Goal: Task Accomplishment & Management: Manage account settings

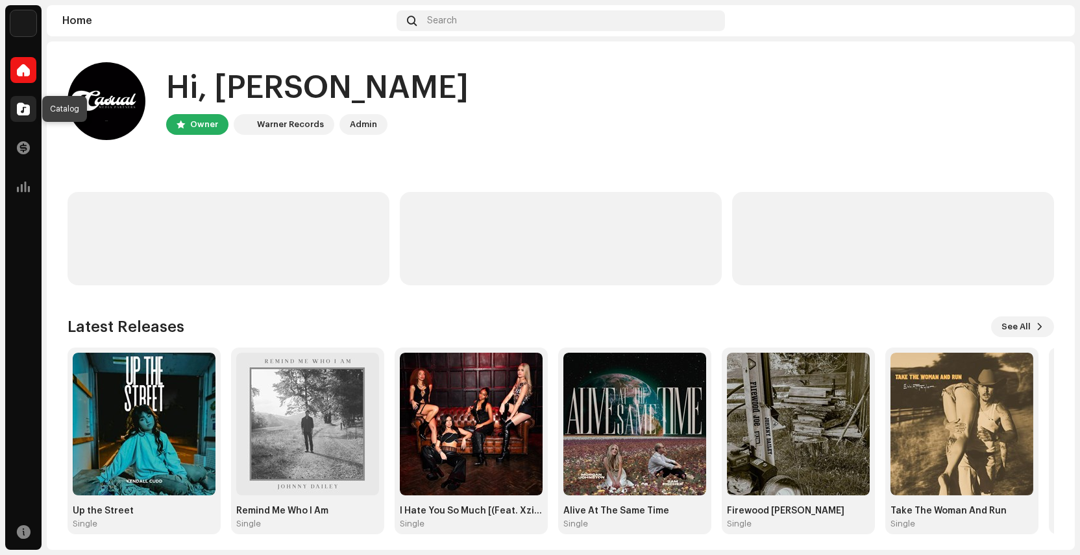
click at [25, 106] on span at bounding box center [23, 109] width 13 height 10
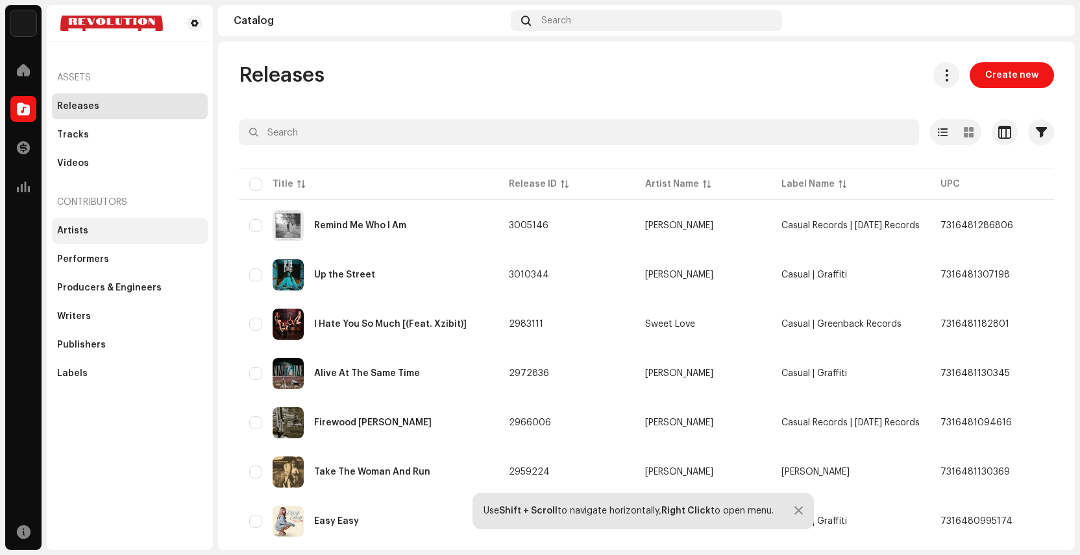
click at [103, 232] on div "Artists" at bounding box center [129, 231] width 145 height 10
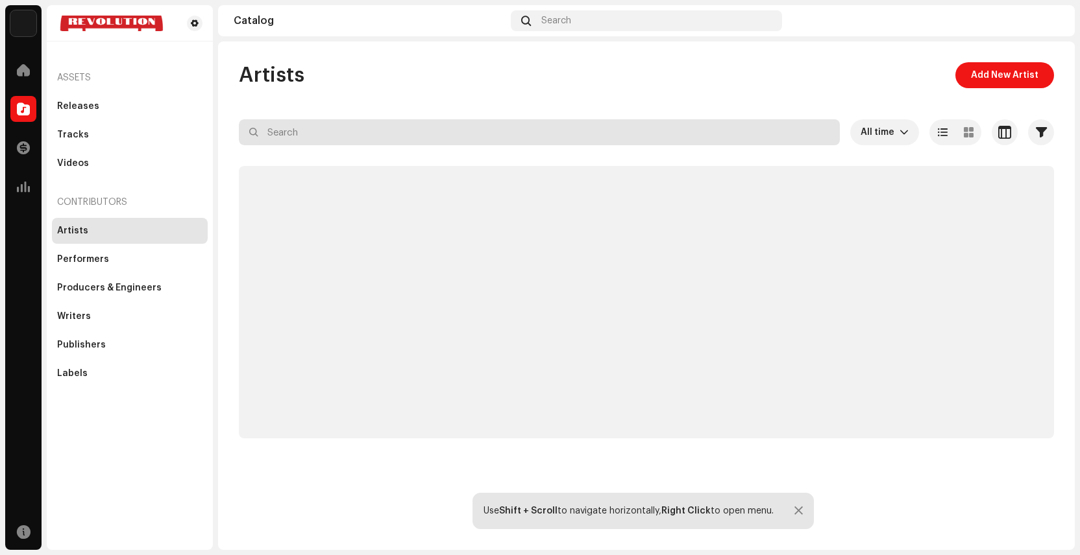
click at [382, 135] on input "text" at bounding box center [539, 132] width 601 height 26
type input "aubrie"
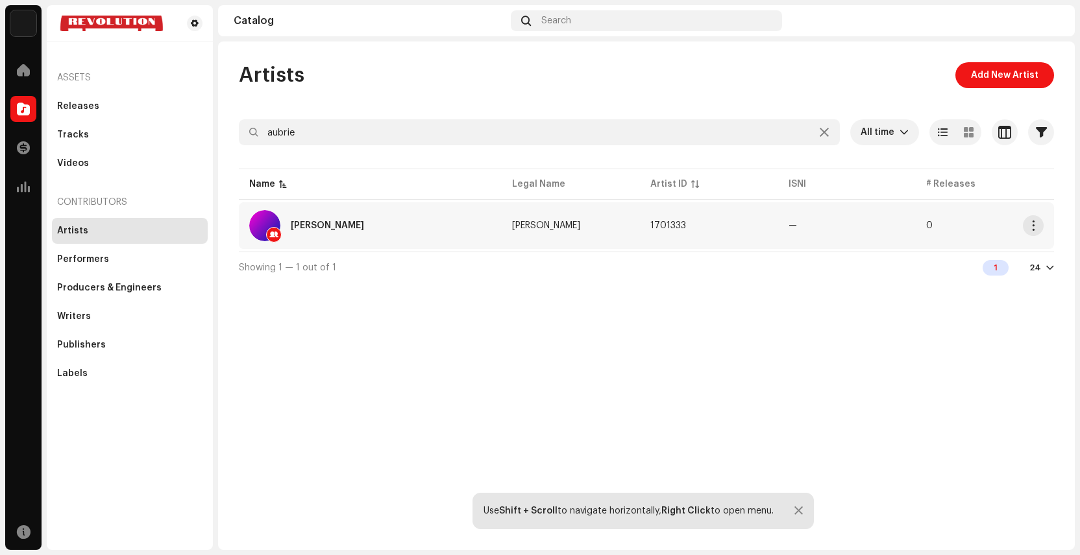
click at [602, 222] on td "[PERSON_NAME]" at bounding box center [571, 225] width 138 height 47
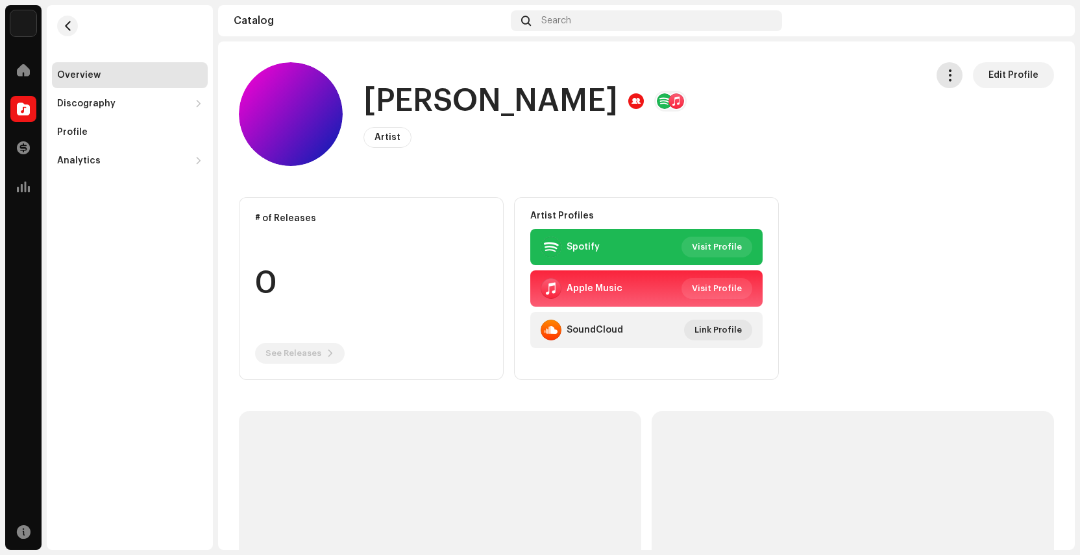
click at [943, 80] on span "button" at bounding box center [949, 75] width 12 height 10
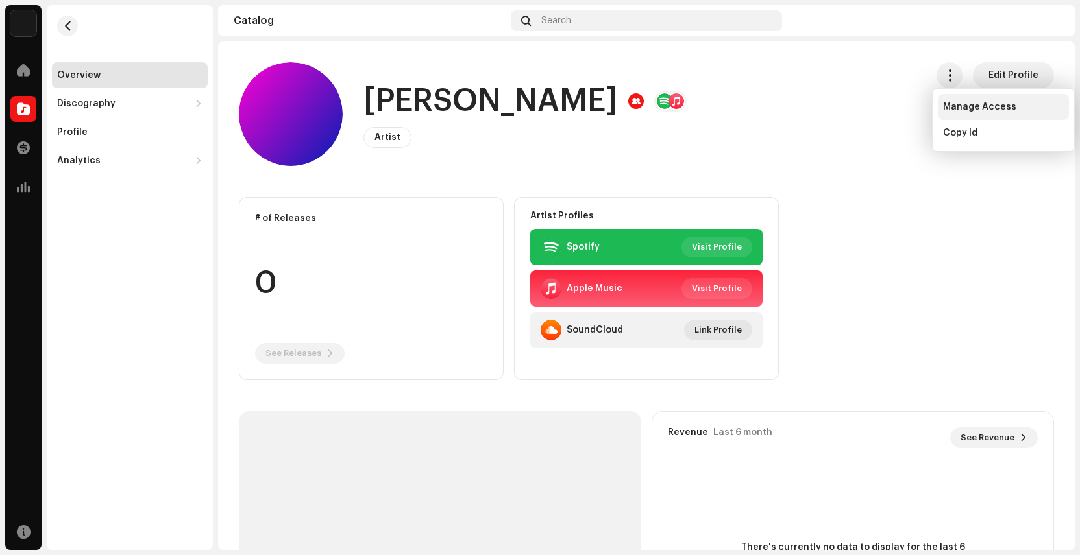
click at [950, 110] on span "Manage Access" at bounding box center [979, 107] width 73 height 10
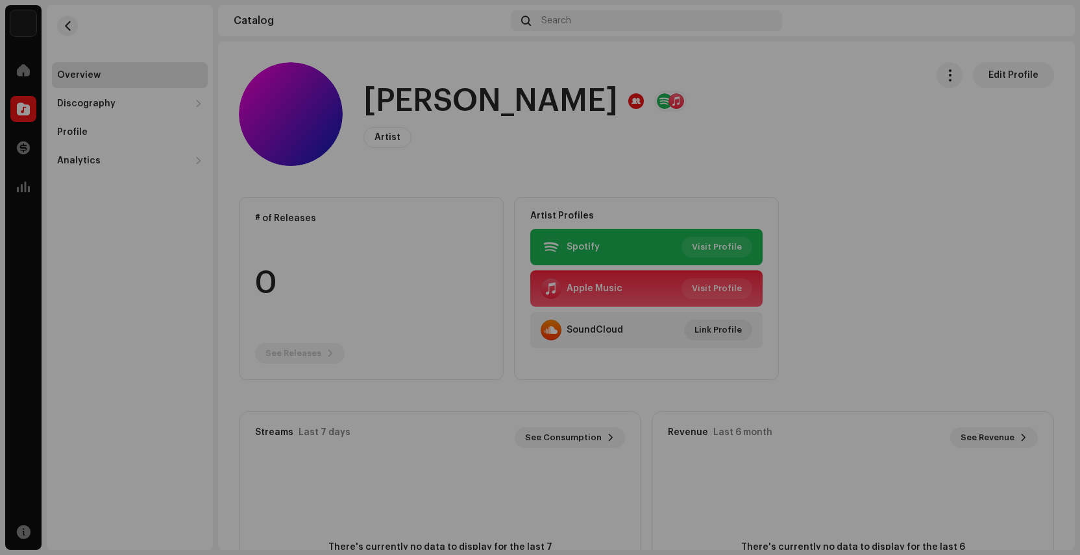
click at [919, 306] on div "[PERSON_NAME] Artist Portal Invite Member Member Email Last Active Status [EMAI…" at bounding box center [540, 277] width 1080 height 555
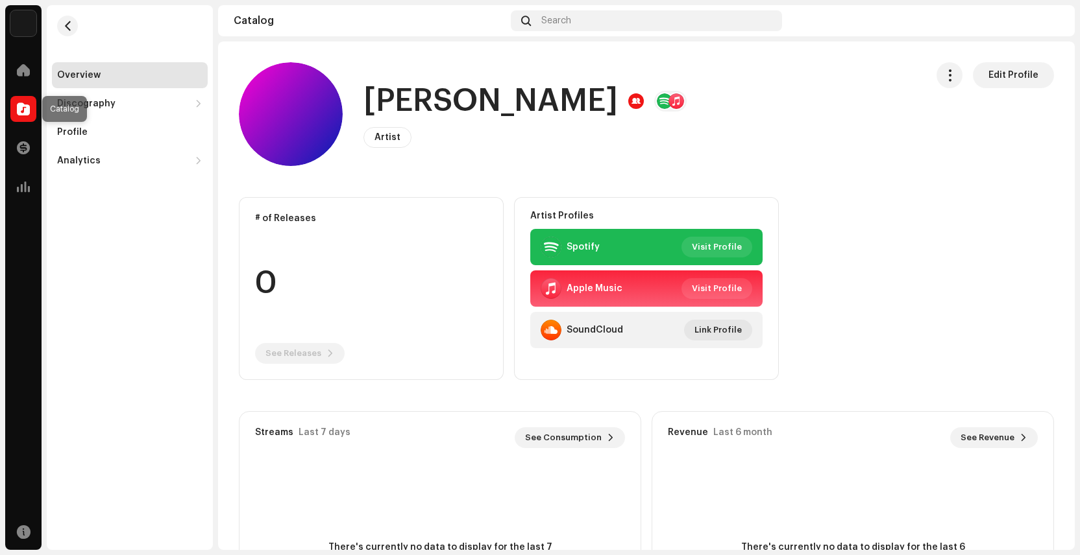
click at [24, 109] on span at bounding box center [23, 109] width 13 height 10
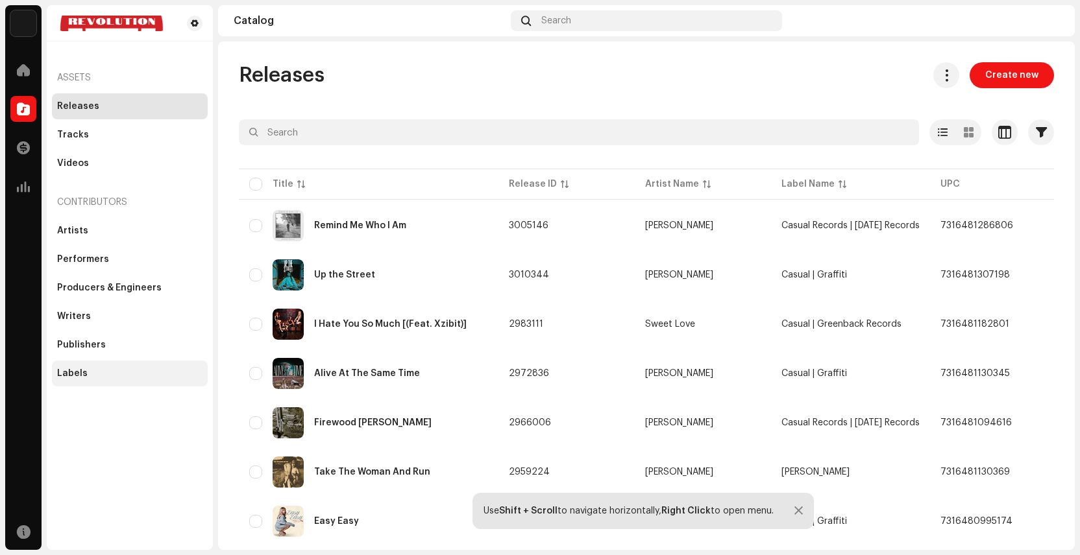
click at [86, 367] on div "Labels" at bounding box center [130, 374] width 156 height 26
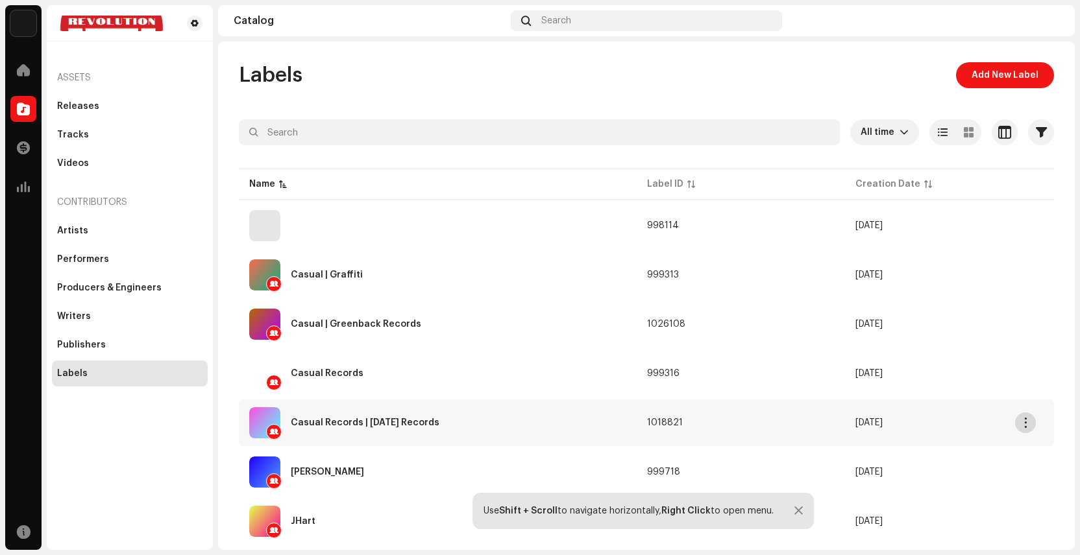
click at [1021, 424] on span "button" at bounding box center [1026, 423] width 10 height 10
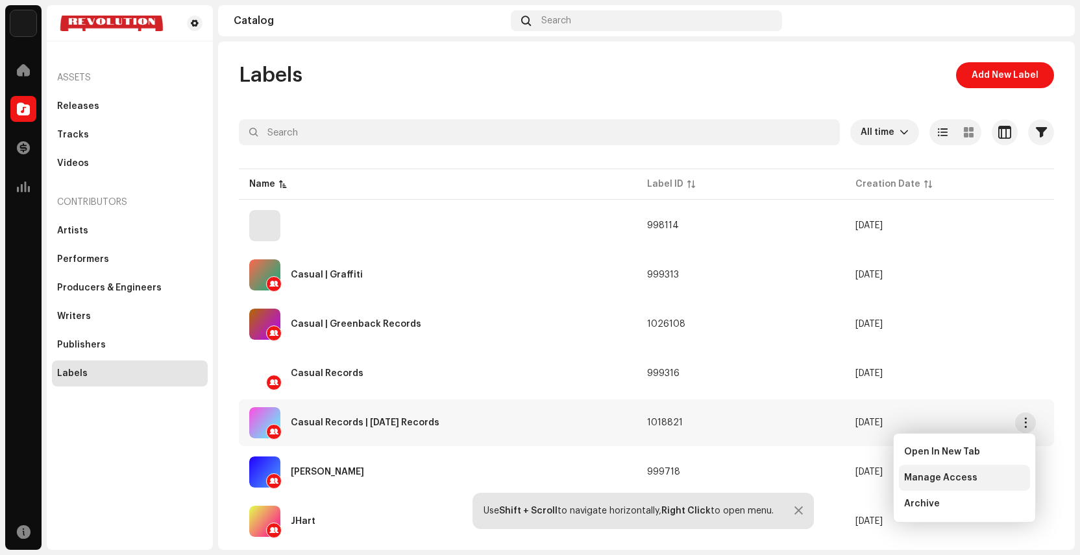
click at [938, 470] on div "Manage Access" at bounding box center [964, 478] width 131 height 26
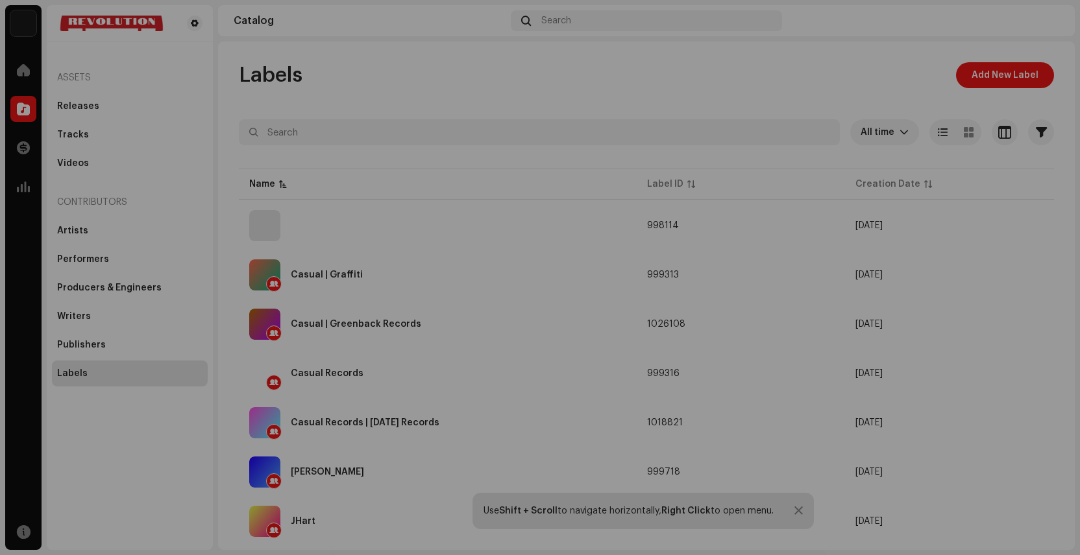
click at [586, 94] on div "Casual Records | [DATE] Records Label Portal Invite Member Member Email Last Ac…" at bounding box center [540, 277] width 1080 height 555
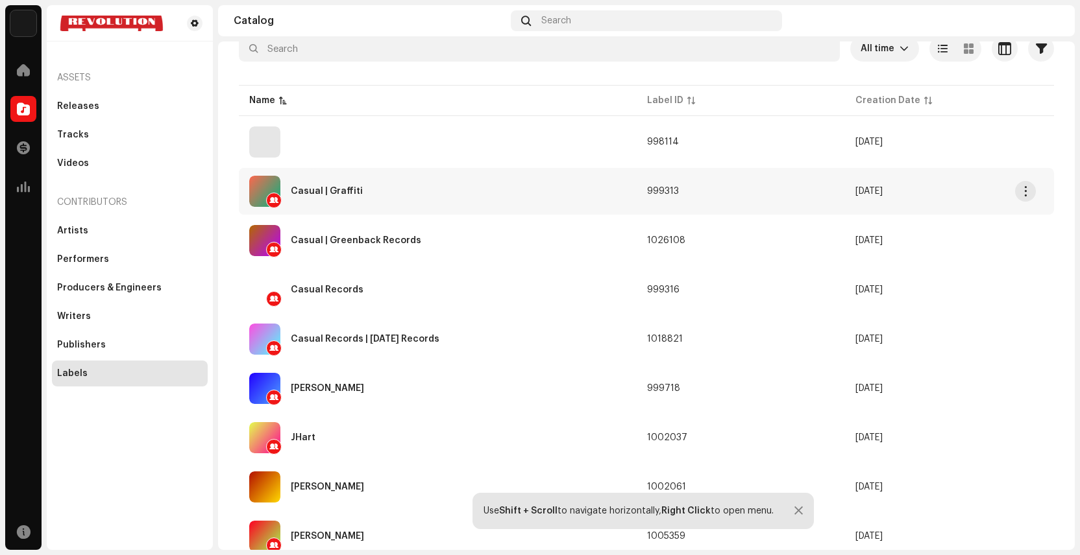
scroll to position [130, 0]
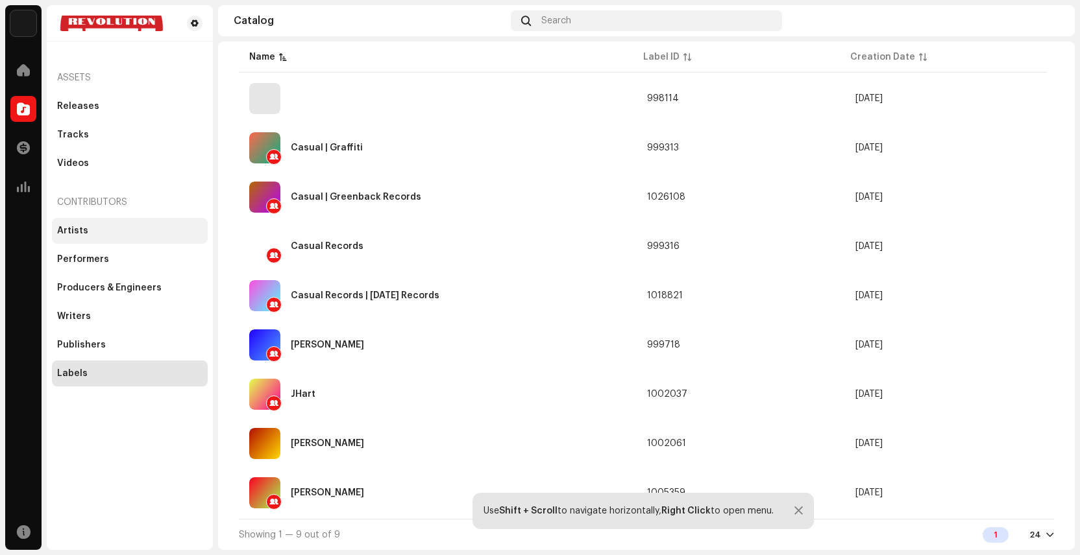
click at [95, 234] on div "Artists" at bounding box center [129, 231] width 145 height 10
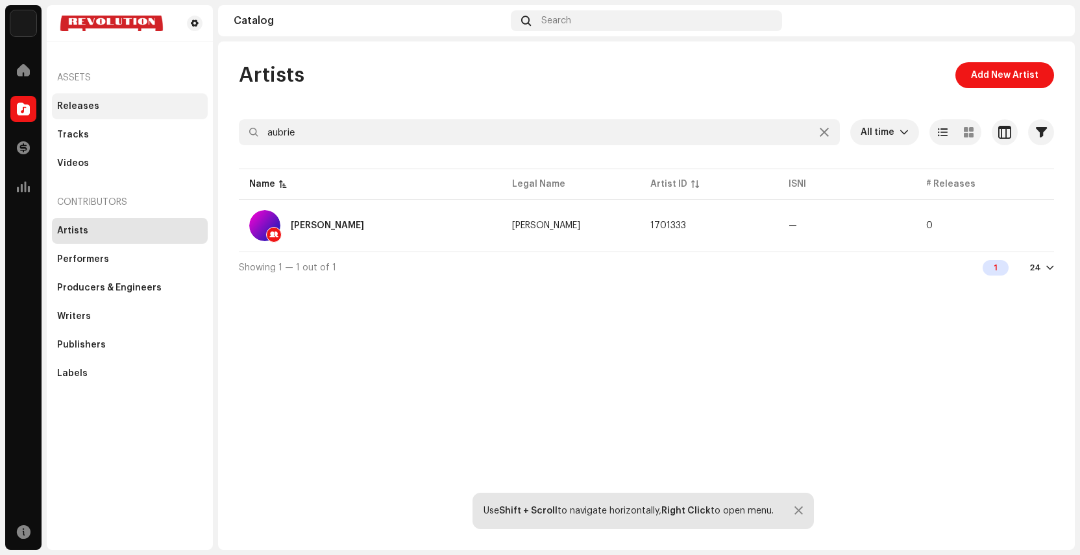
click at [83, 110] on div "Releases" at bounding box center [78, 106] width 42 height 10
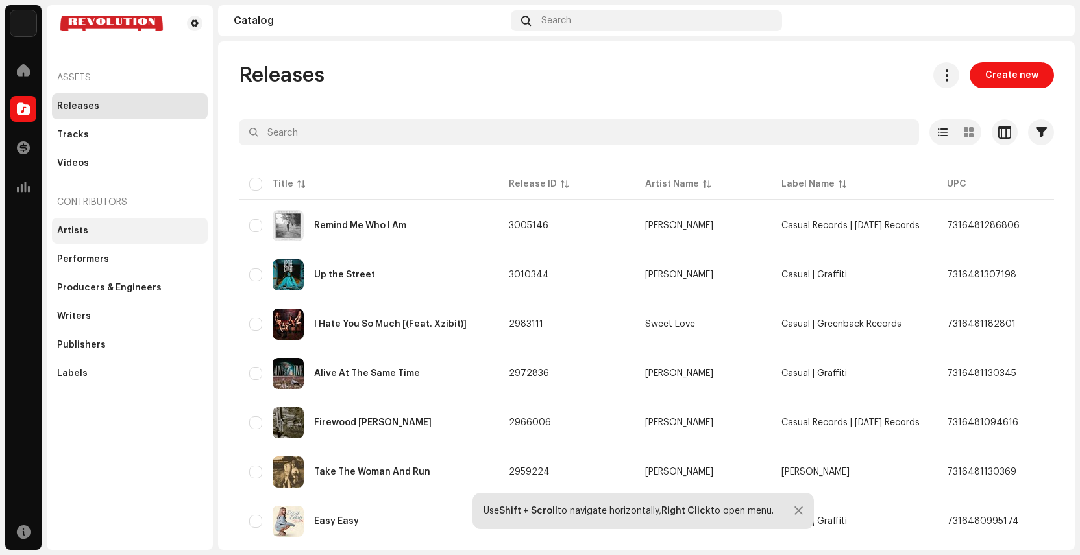
click at [89, 240] on div "Artists" at bounding box center [130, 231] width 156 height 26
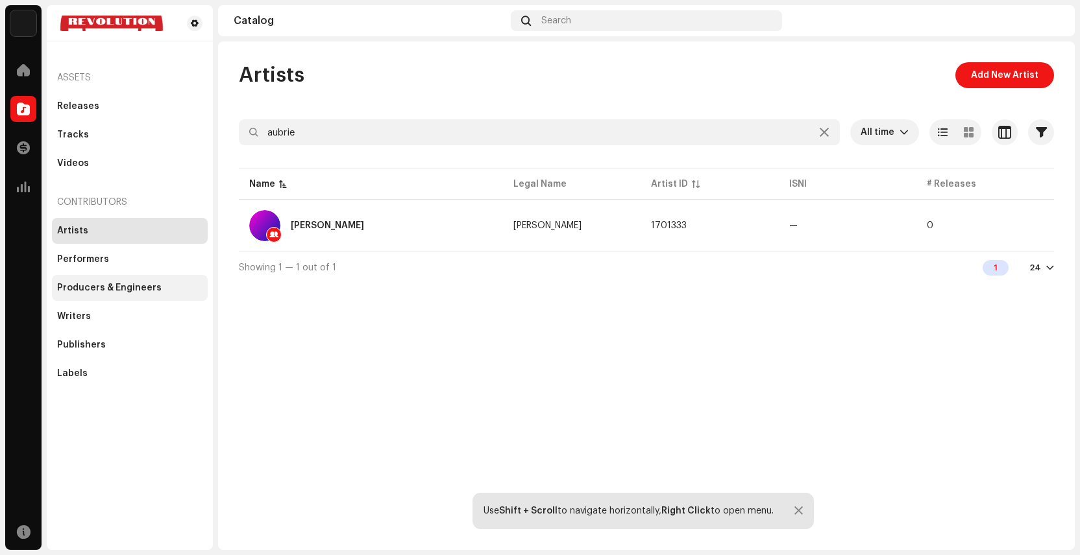
click at [110, 286] on div "Producers & Engineers" at bounding box center [109, 288] width 104 height 10
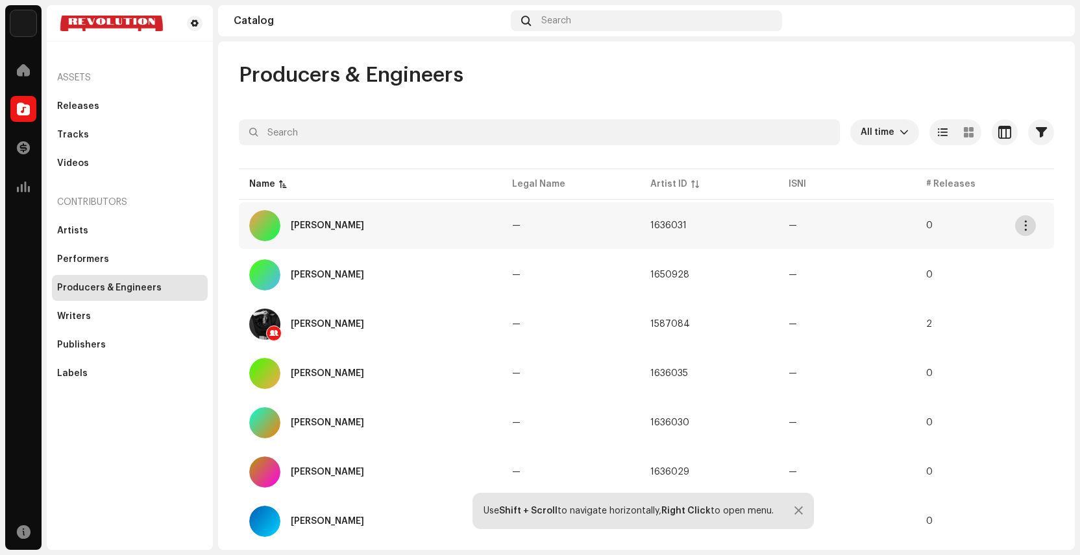
click at [1025, 227] on span "button" at bounding box center [1026, 226] width 10 height 10
click at [751, 155] on div at bounding box center [646, 155] width 815 height 21
click at [641, 222] on td "1636031" at bounding box center [709, 225] width 138 height 47
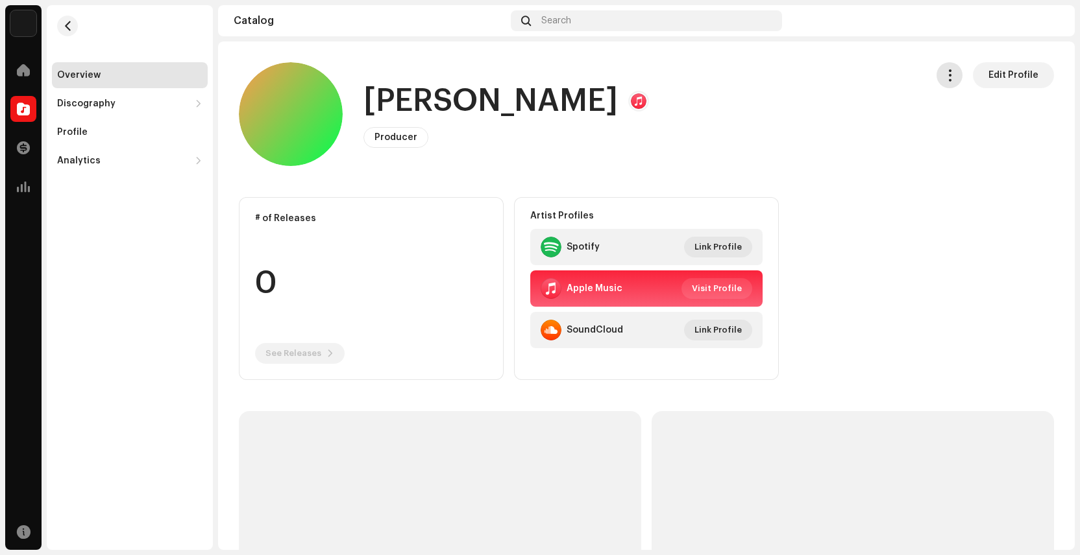
click at [943, 80] on span "button" at bounding box center [949, 75] width 12 height 10
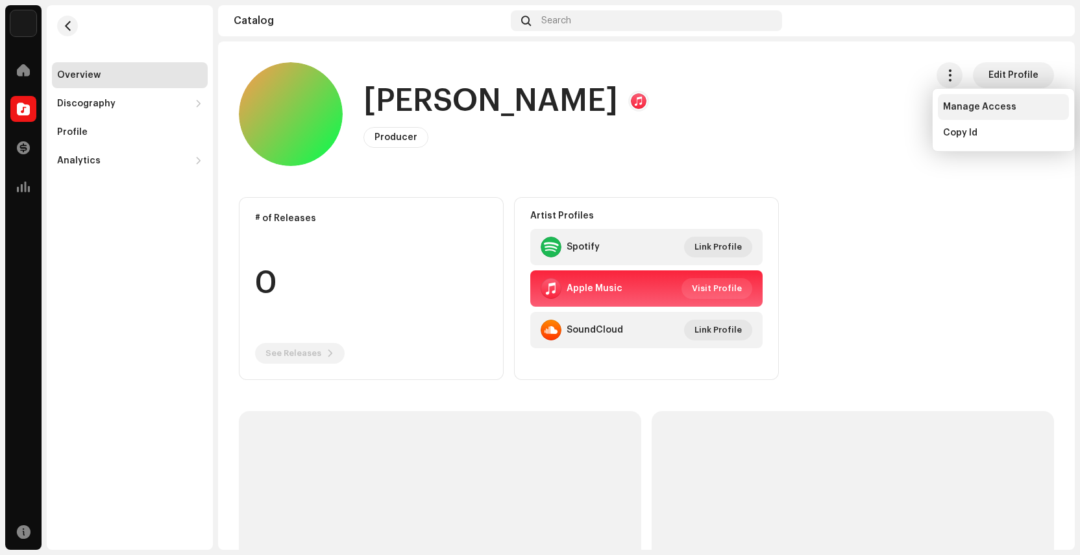
click at [945, 97] on div "Manage Access" at bounding box center [1003, 107] width 131 height 26
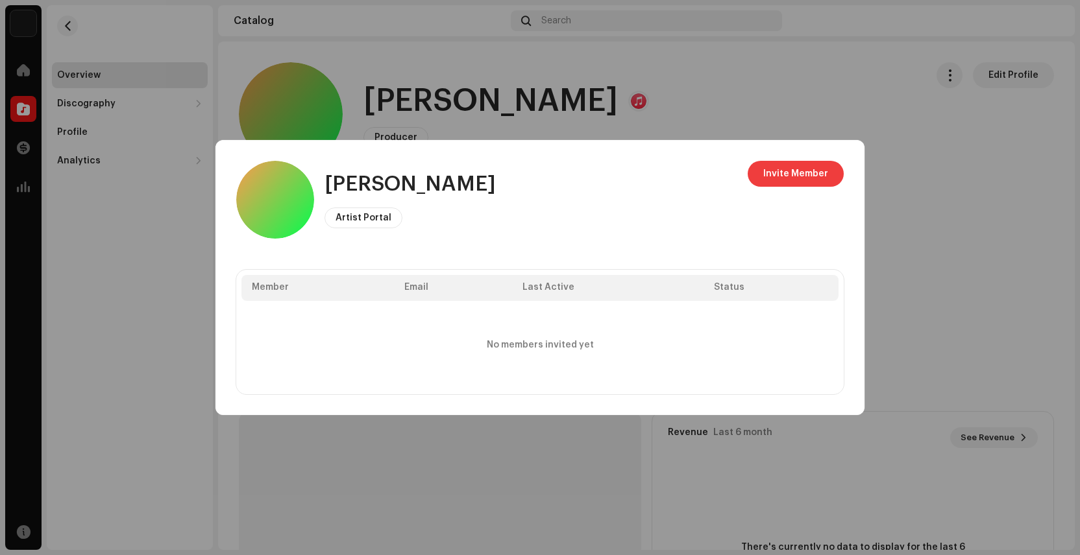
click at [817, 180] on span "Invite Member" at bounding box center [795, 174] width 65 height 26
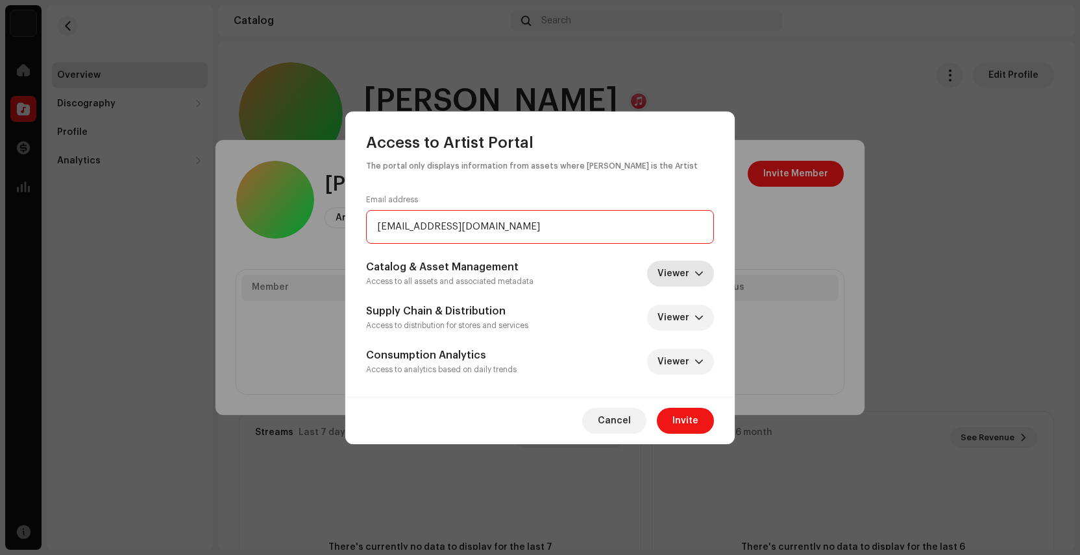
type input "[EMAIL_ADDRESS][DOMAIN_NAME]"
click at [679, 271] on span "Viewer" at bounding box center [675, 274] width 37 height 26
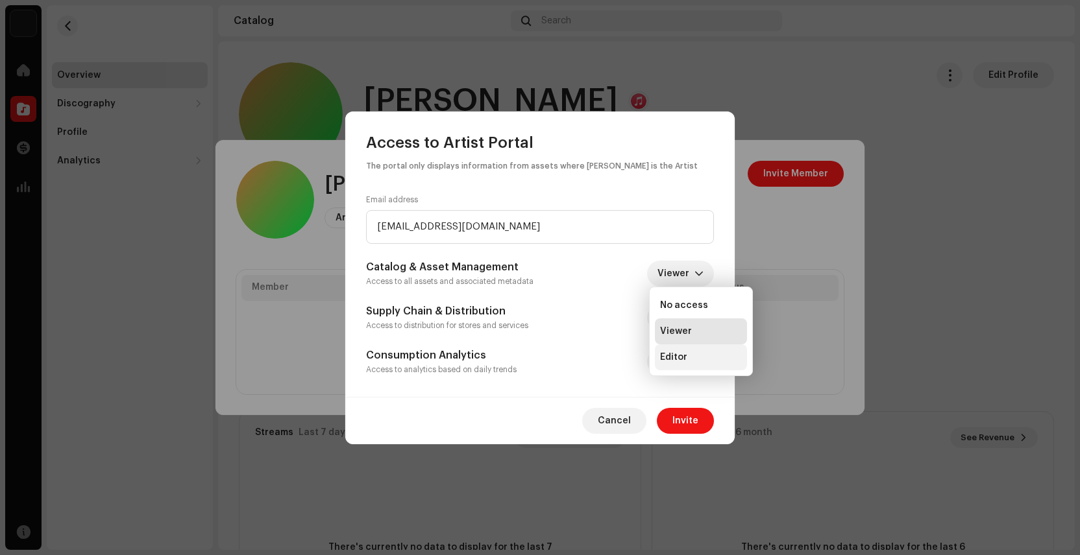
click at [677, 354] on span "Editor" at bounding box center [673, 357] width 27 height 13
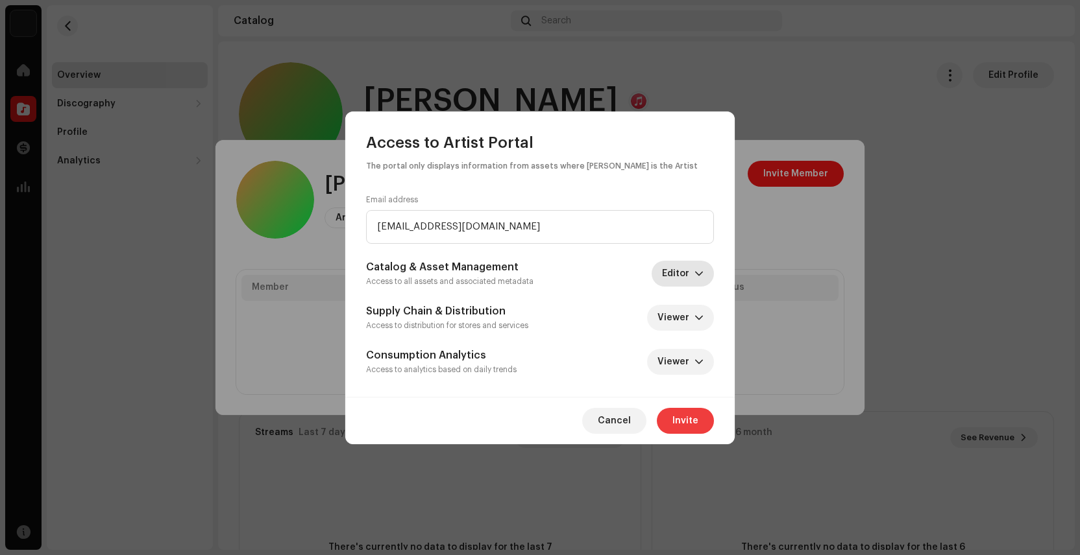
click at [683, 419] on span "Invite" at bounding box center [685, 421] width 26 height 26
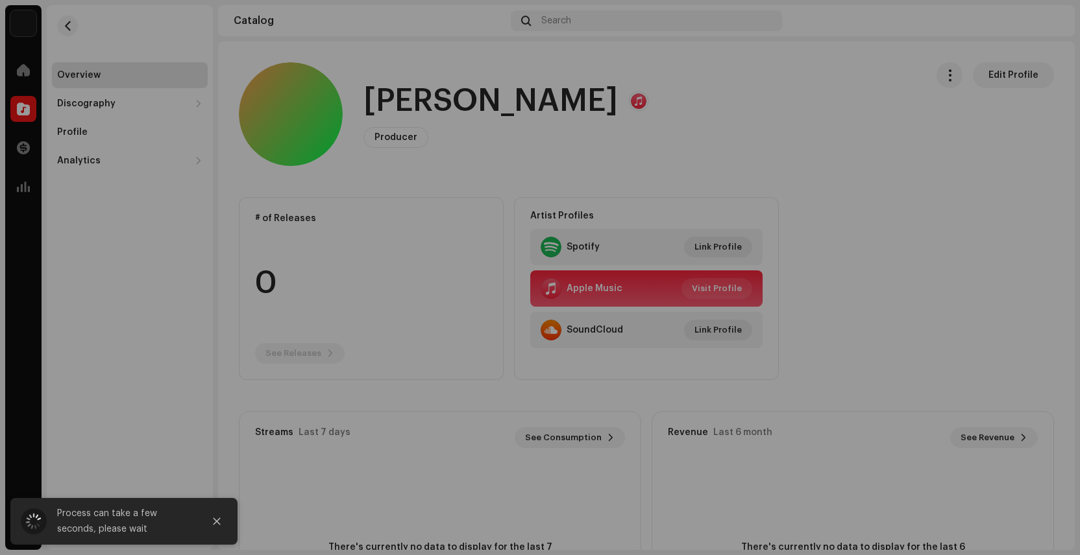
click at [976, 271] on div "[PERSON_NAME] Artist Portal Invite Member Member Email Last Active Status No me…" at bounding box center [540, 277] width 1080 height 555
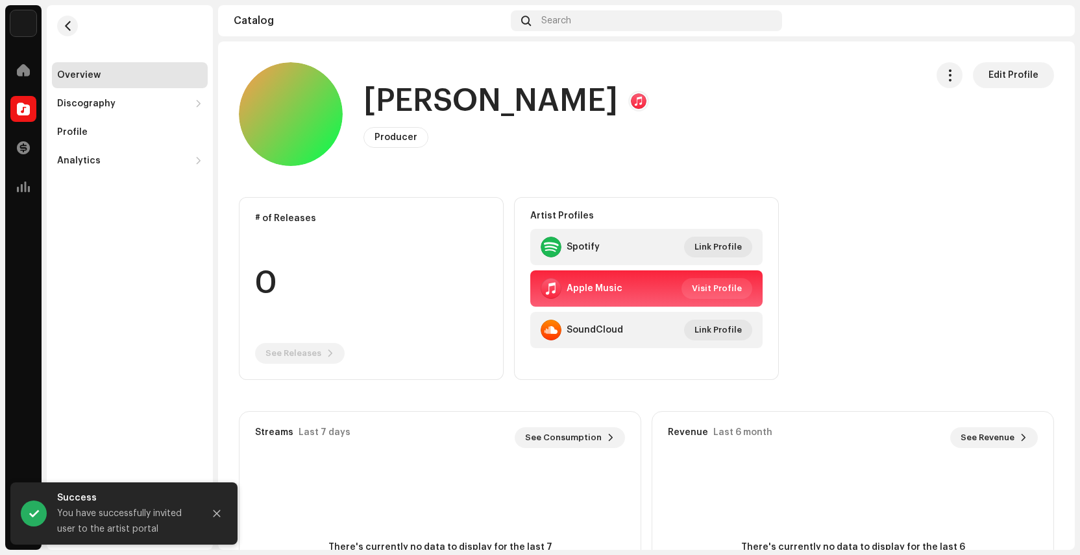
click at [113, 76] on div "Overview" at bounding box center [129, 75] width 145 height 10
click at [66, 28] on span "button" at bounding box center [68, 26] width 10 height 10
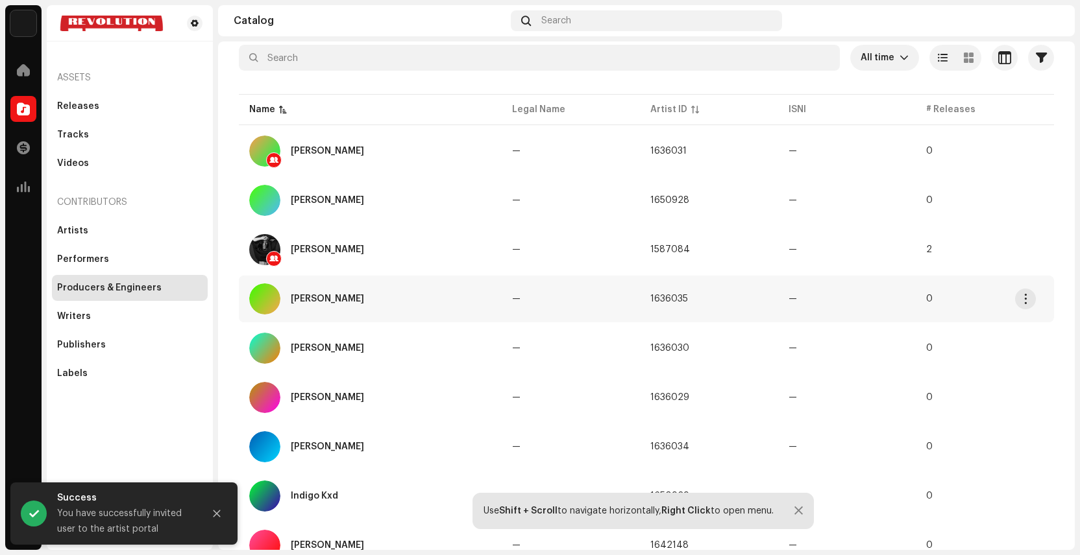
scroll to position [77, 0]
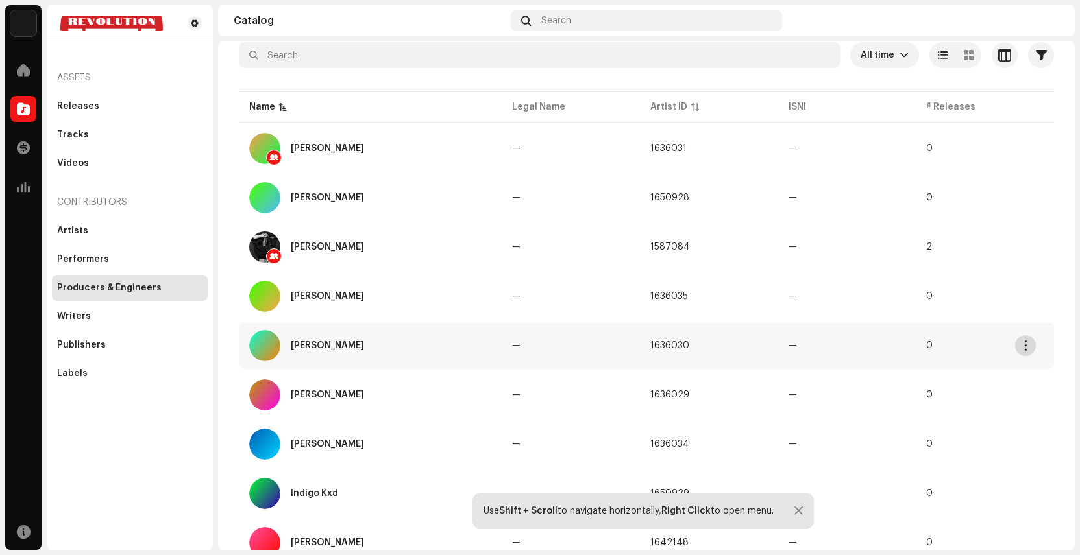
click at [1022, 352] on button "button" at bounding box center [1025, 345] width 21 height 21
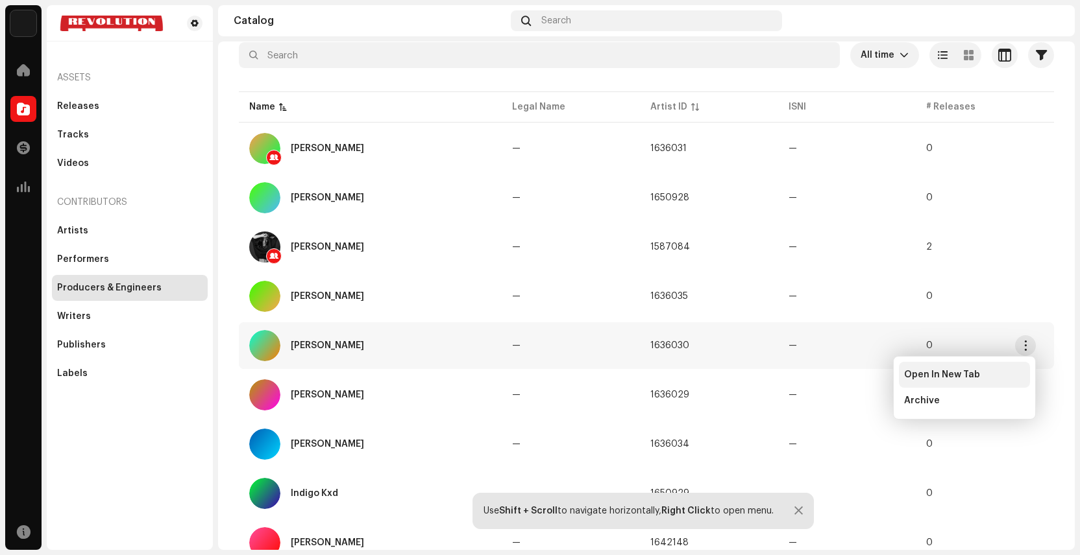
click at [940, 370] on span "Open In New Tab" at bounding box center [942, 375] width 76 height 10
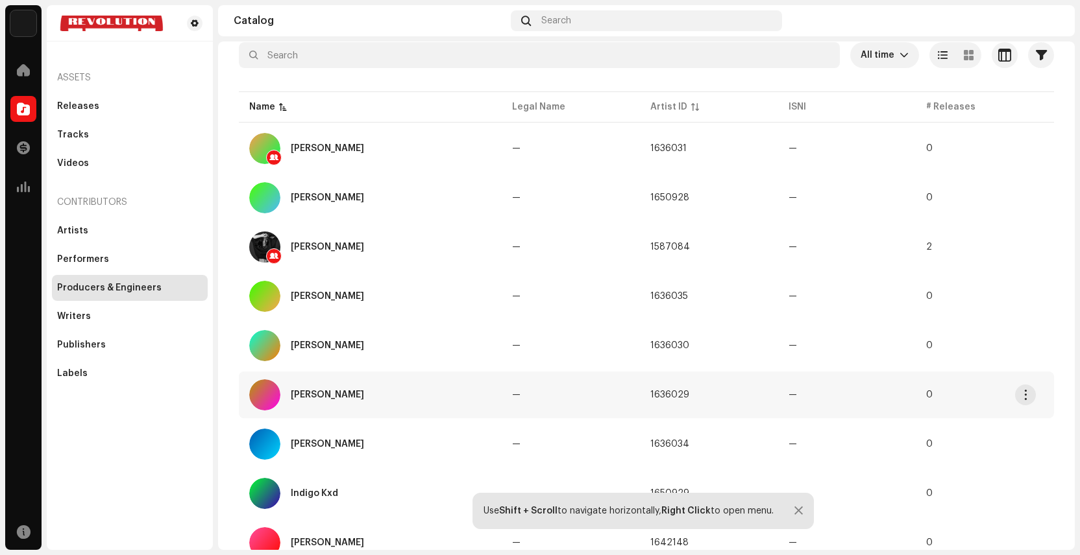
click at [896, 398] on td "—" at bounding box center [847, 395] width 138 height 47
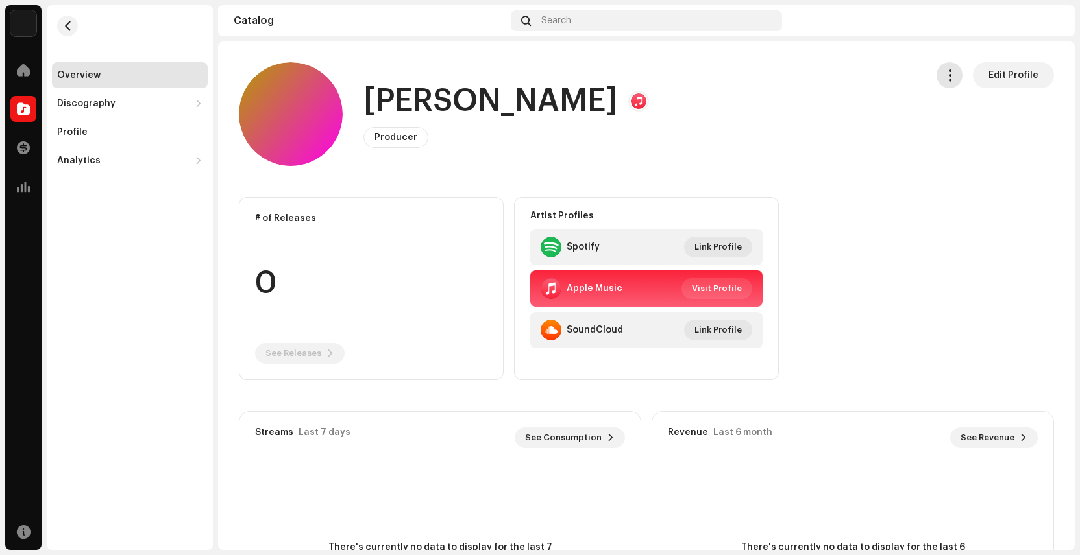
click at [943, 80] on span "button" at bounding box center [949, 75] width 12 height 10
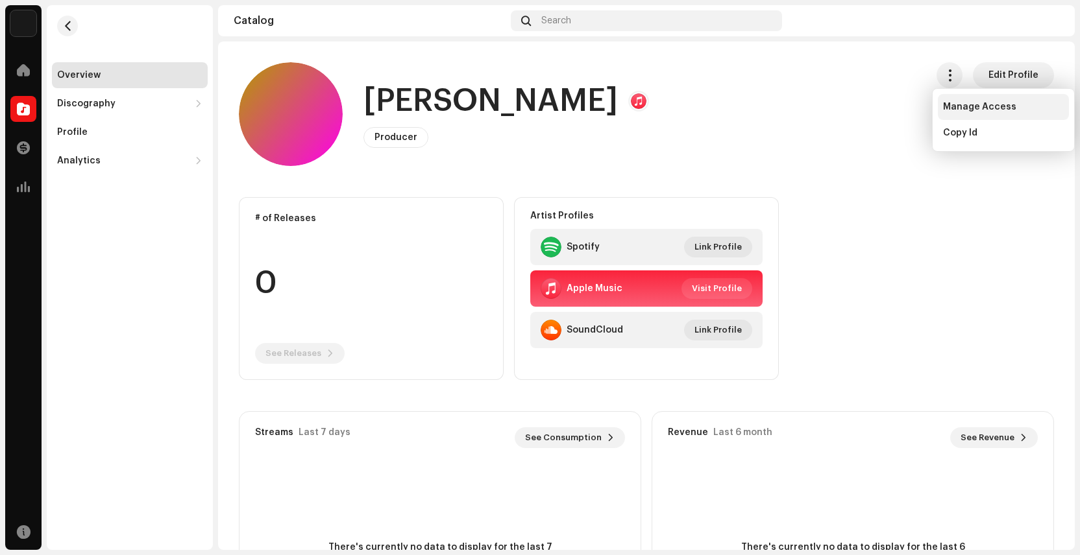
click at [965, 112] on div "Manage Access" at bounding box center [1003, 107] width 131 height 26
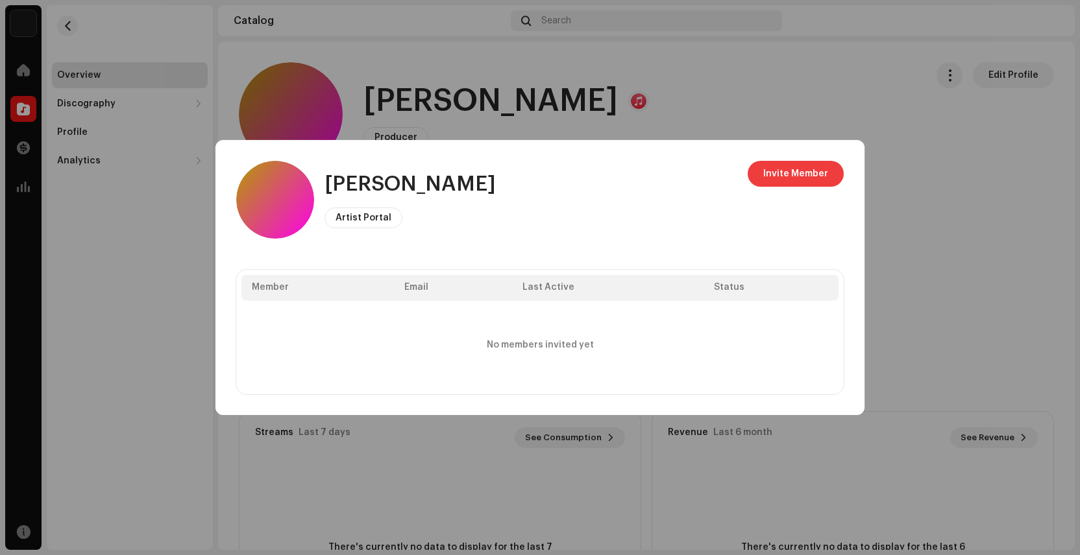
click at [787, 176] on span "Invite Member" at bounding box center [795, 174] width 65 height 26
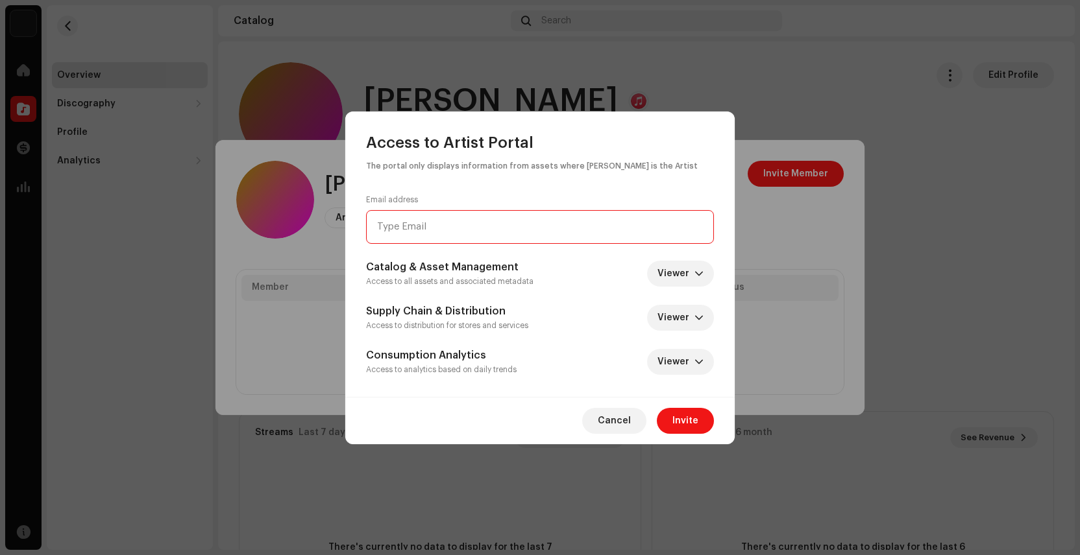
paste input "[EMAIL_ADDRESS][DOMAIN_NAME]"
type input "[EMAIL_ADDRESS][DOMAIN_NAME]"
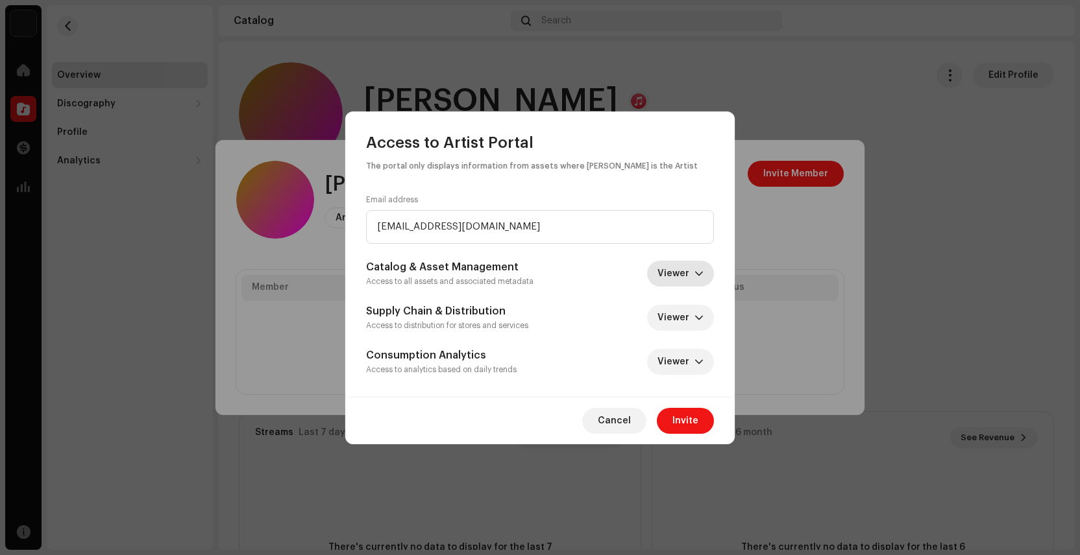
click at [692, 267] on span "Viewer" at bounding box center [675, 274] width 37 height 26
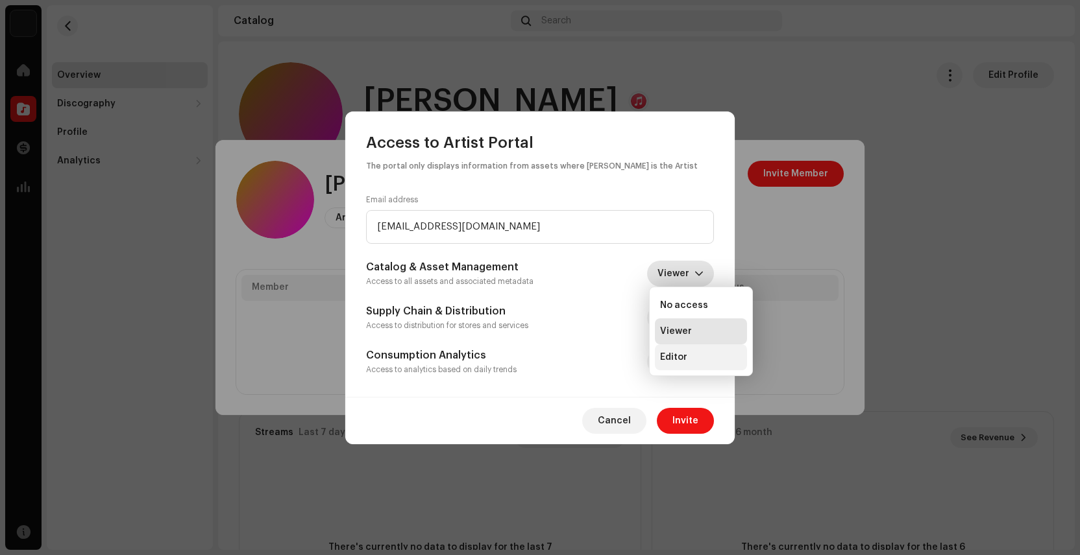
click at [680, 356] on span "Editor" at bounding box center [673, 357] width 27 height 13
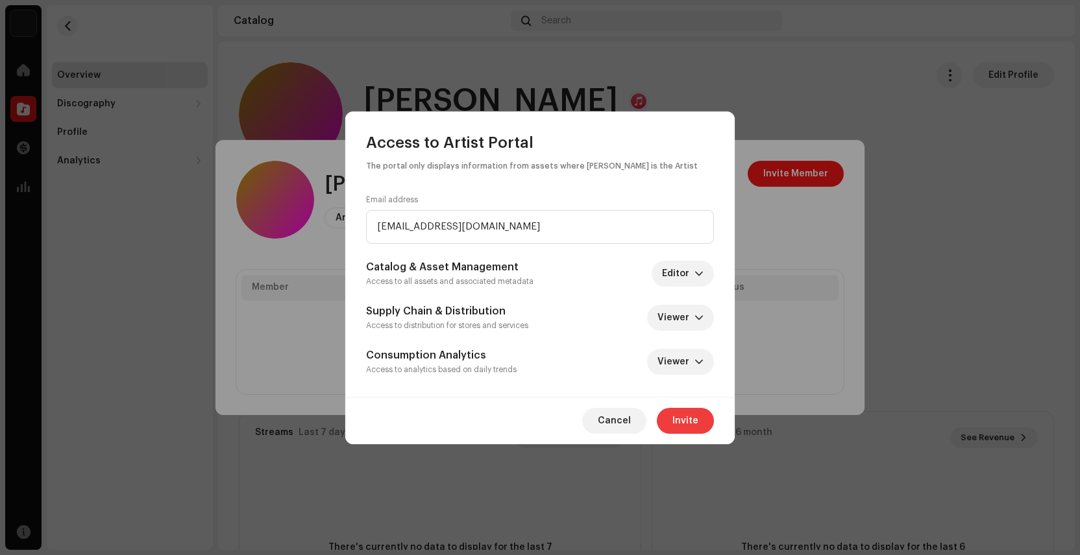
click at [679, 422] on span "Invite" at bounding box center [685, 421] width 26 height 26
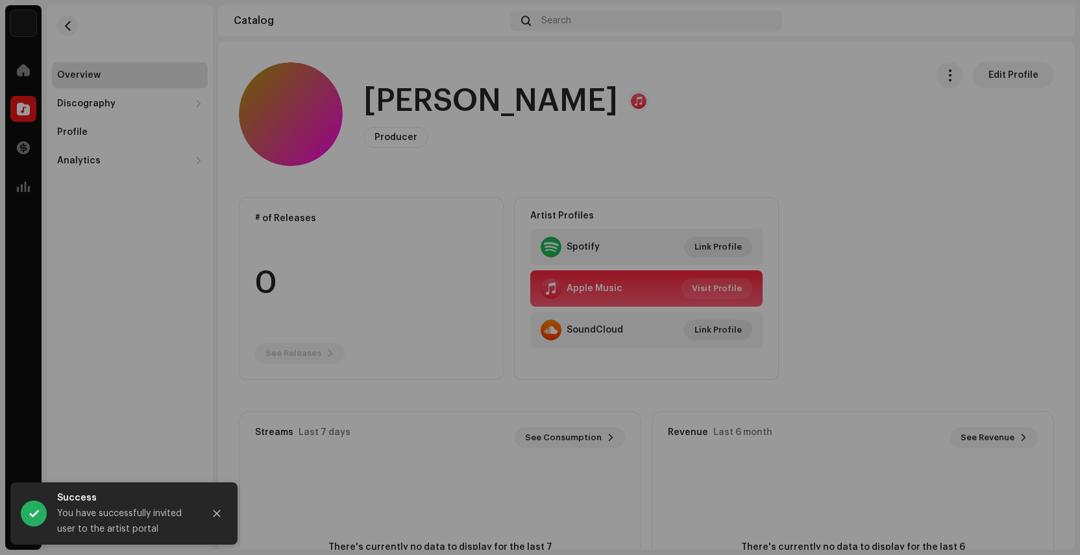
click at [967, 241] on div "[PERSON_NAME] Artist Portal Invite Member Member Email Last Active Status [EMAI…" at bounding box center [540, 277] width 1080 height 555
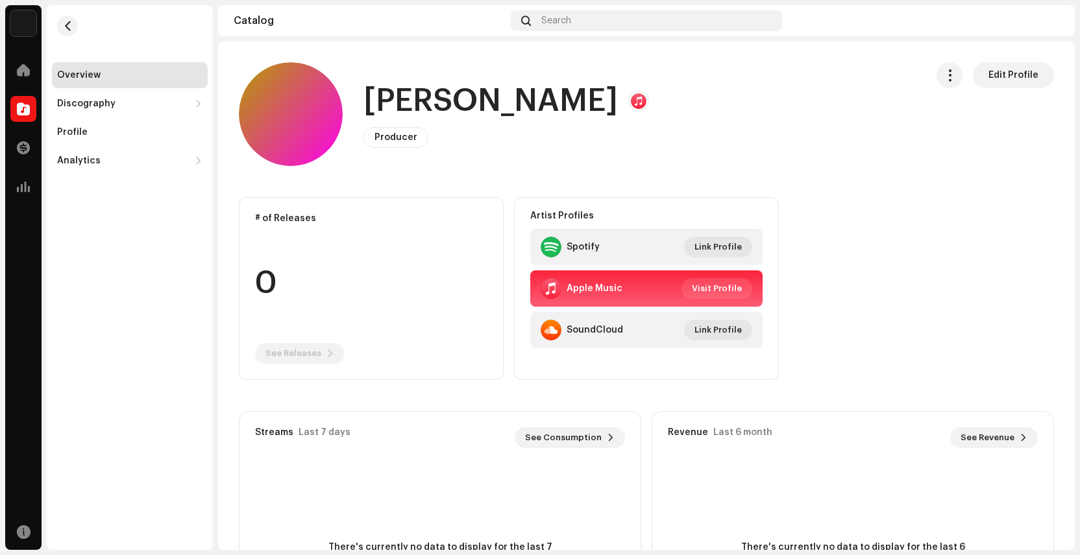
click at [79, 26] on re-m-nav-back at bounding box center [67, 33] width 31 height 57
click at [64, 31] on button "button" at bounding box center [67, 26] width 21 height 21
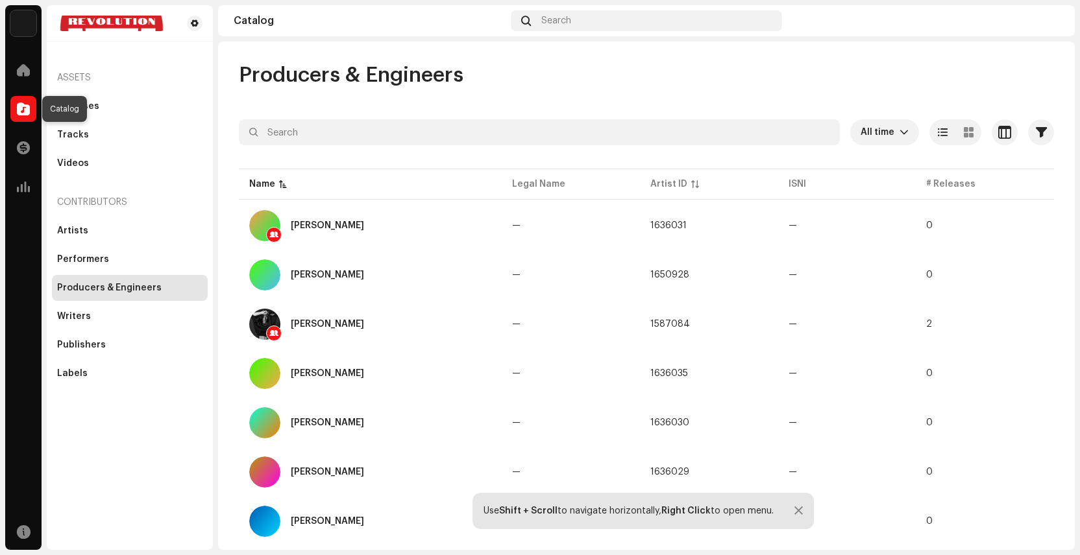
click at [15, 114] on div at bounding box center [23, 109] width 26 height 26
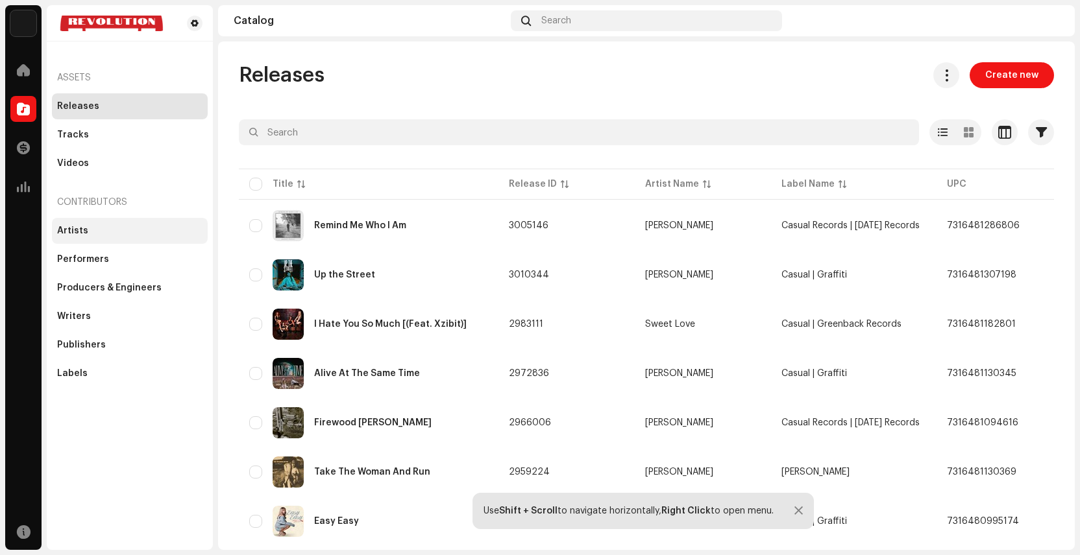
click at [90, 232] on div "Artists" at bounding box center [129, 231] width 145 height 10
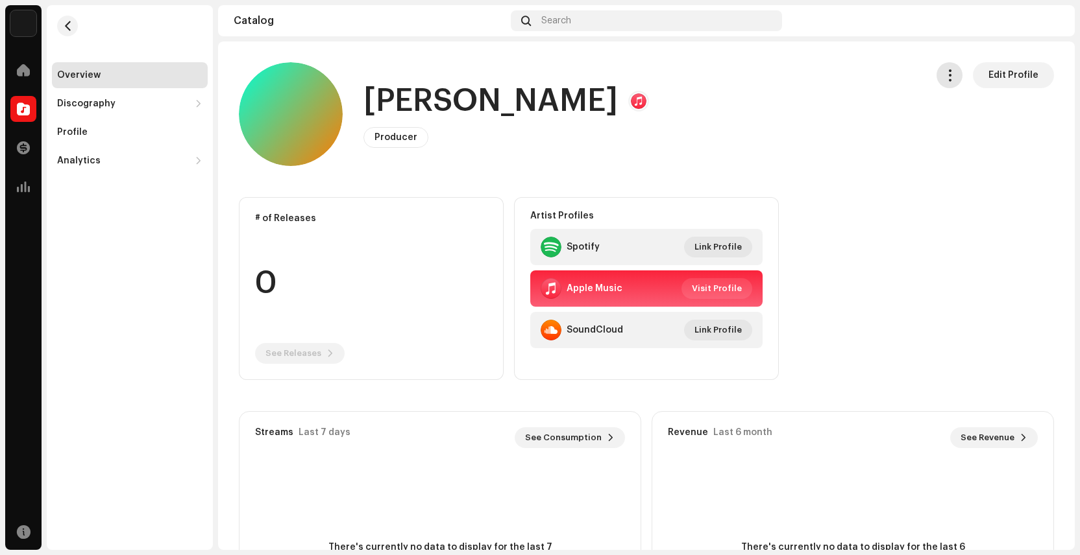
click at [943, 80] on span "button" at bounding box center [949, 75] width 12 height 10
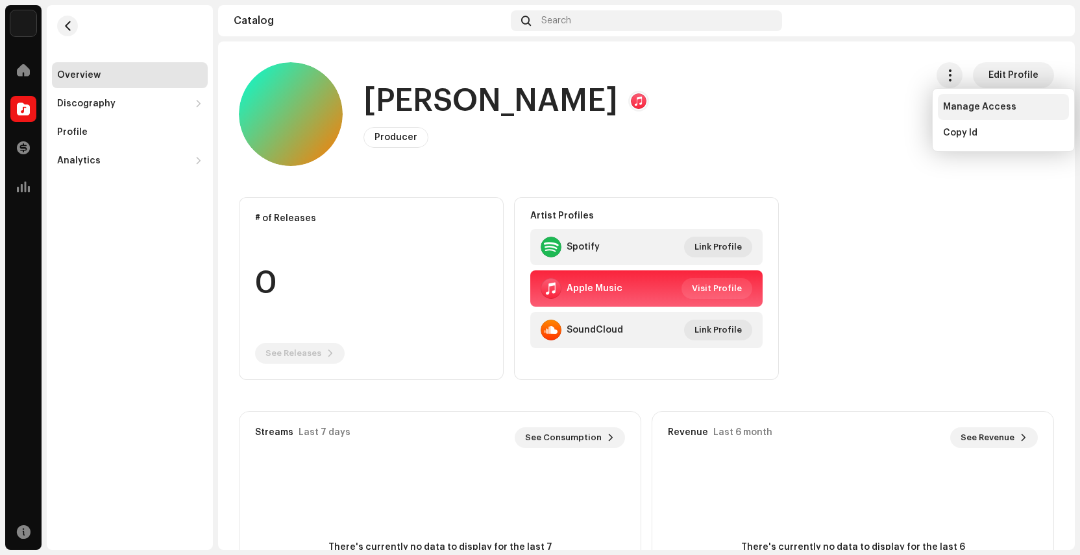
click at [948, 115] on div "Manage Access" at bounding box center [1003, 107] width 131 height 26
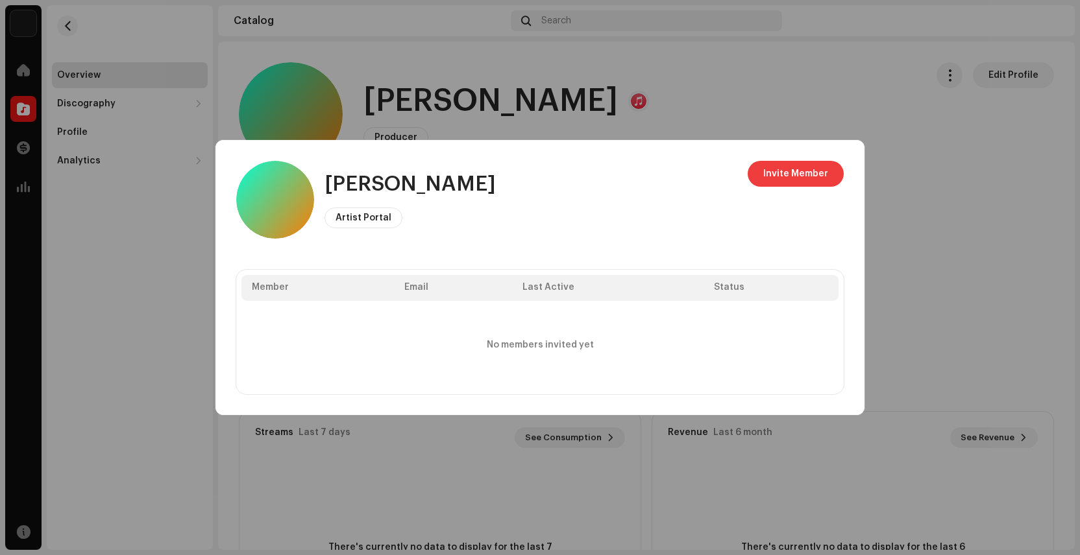
click at [767, 181] on span "Invite Member" at bounding box center [795, 174] width 65 height 26
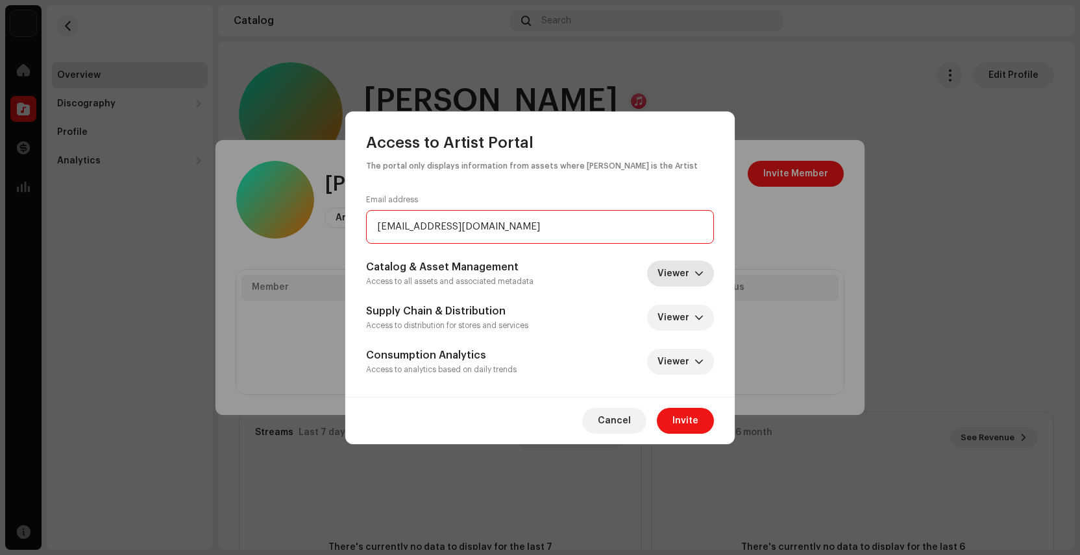
type input "[EMAIL_ADDRESS][DOMAIN_NAME]"
click at [672, 277] on span "Viewer" at bounding box center [675, 274] width 37 height 26
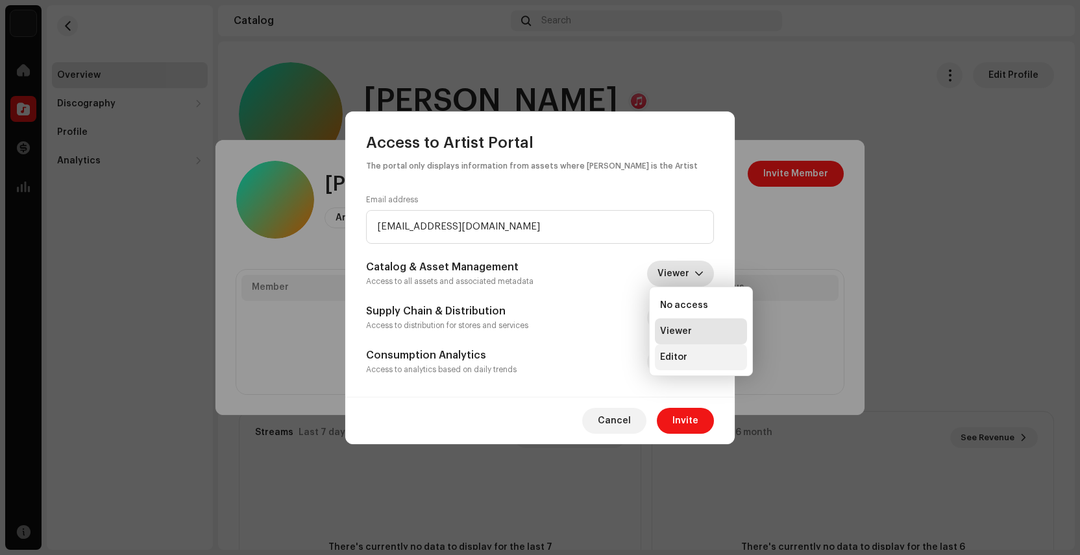
click at [671, 359] on span "Editor" at bounding box center [673, 357] width 27 height 13
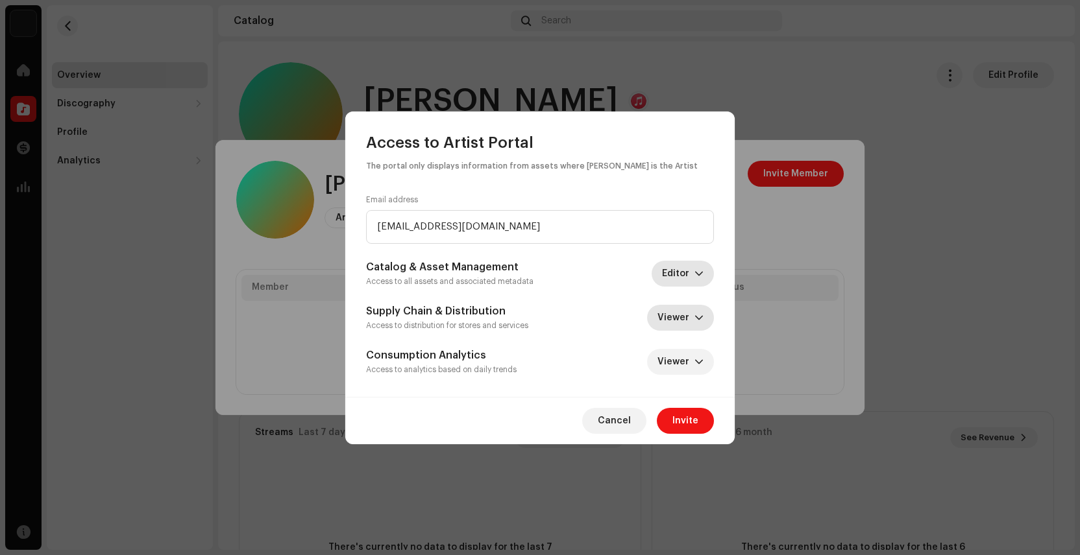
click at [691, 321] on span "Viewer" at bounding box center [675, 318] width 37 height 26
click at [624, 328] on div "Supply Chain & Distribution Access to distribution for stores and services View…" at bounding box center [540, 318] width 348 height 29
click at [688, 424] on span "Invite" at bounding box center [685, 421] width 26 height 26
